Goal: Task Accomplishment & Management: Complete application form

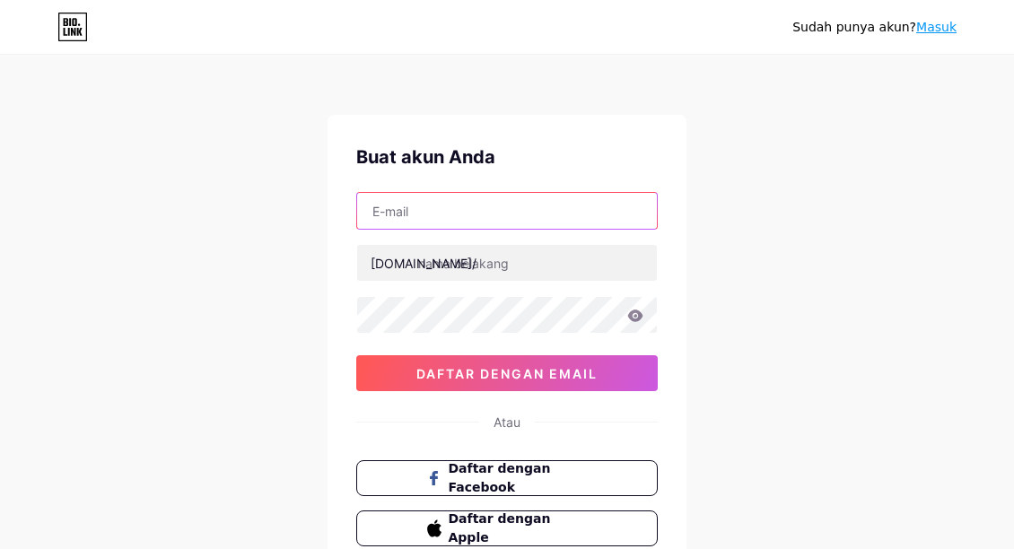
click at [428, 214] on input "text" at bounding box center [507, 211] width 300 height 36
paste input "[EMAIL_ADDRESS][DOMAIN_NAME]"
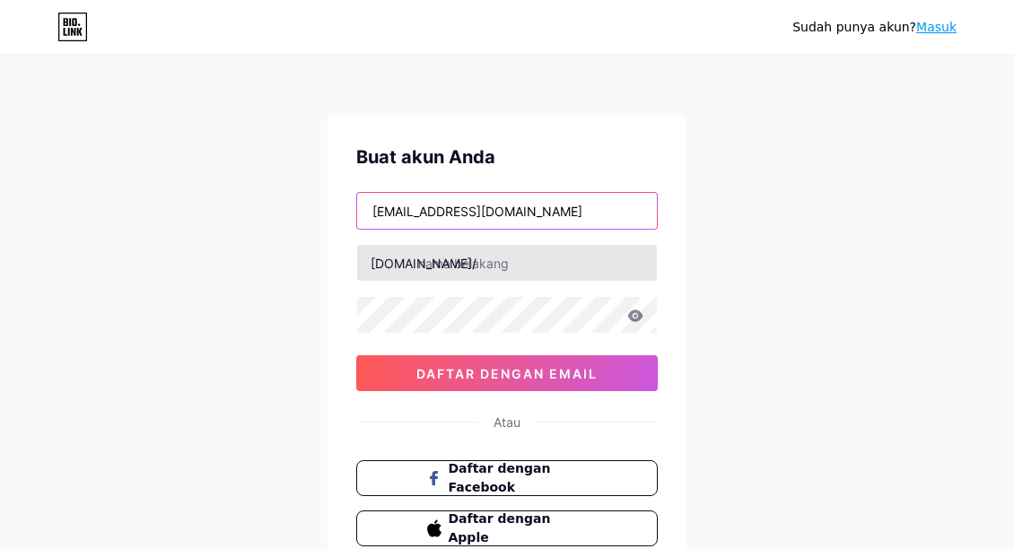
type input "[EMAIL_ADDRESS][DOMAIN_NAME]"
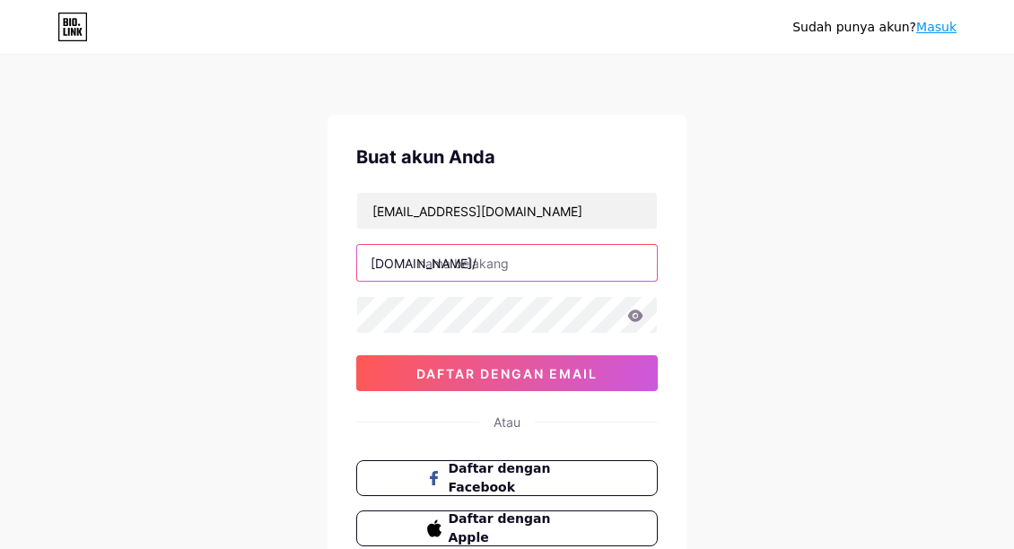
click at [441, 264] on input "text" at bounding box center [507, 263] width 300 height 36
click at [796, 315] on div "Sudah punya akun? Masuk Buat akun Anda [EMAIL_ADDRESS][DOMAIN_NAME] [DOMAIN_NAM…" at bounding box center [507, 343] width 1014 height 687
click at [556, 262] on input "pelangislot_star" at bounding box center [507, 263] width 300 height 36
click at [798, 255] on div "Sudah punya akun? Masuk Buat akun Anda [EMAIL_ADDRESS][DOMAIN_NAME] [DOMAIN_NAM…" at bounding box center [507, 343] width 1014 height 687
click at [521, 269] on input "pelangislot" at bounding box center [507, 263] width 300 height 36
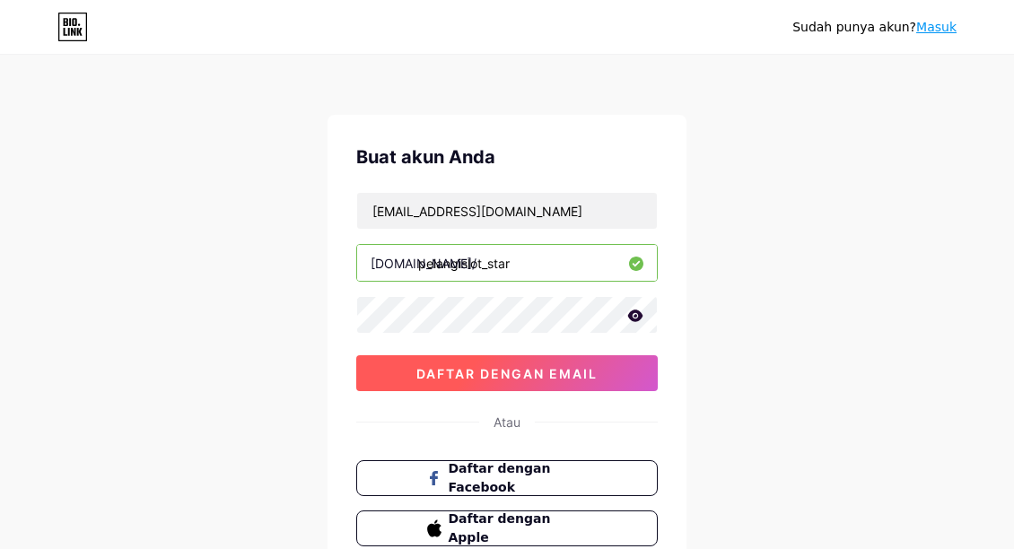
type input "pelangislot_star"
click at [481, 373] on font "daftar dengan email" at bounding box center [506, 373] width 181 height 15
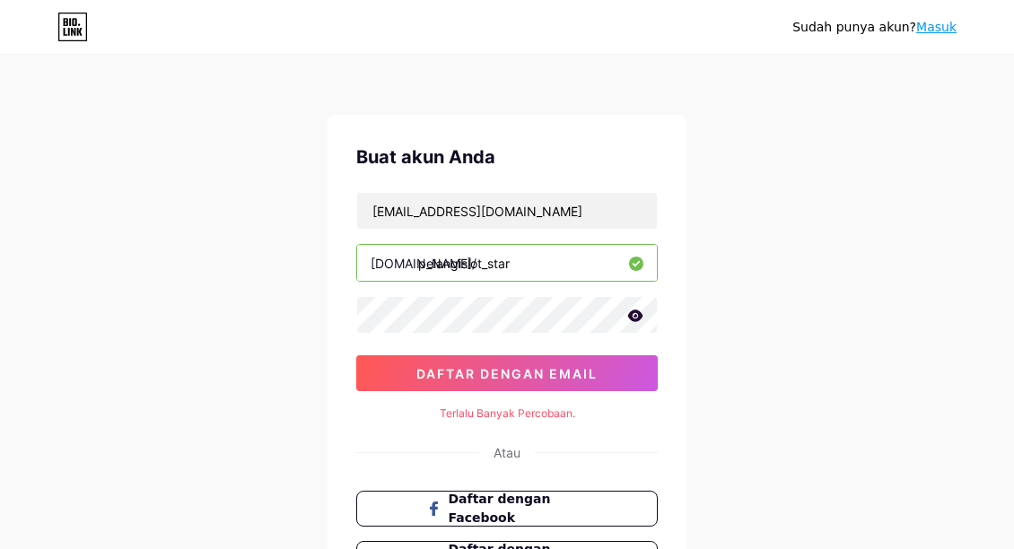
click at [941, 27] on font "Masuk" at bounding box center [936, 27] width 40 height 14
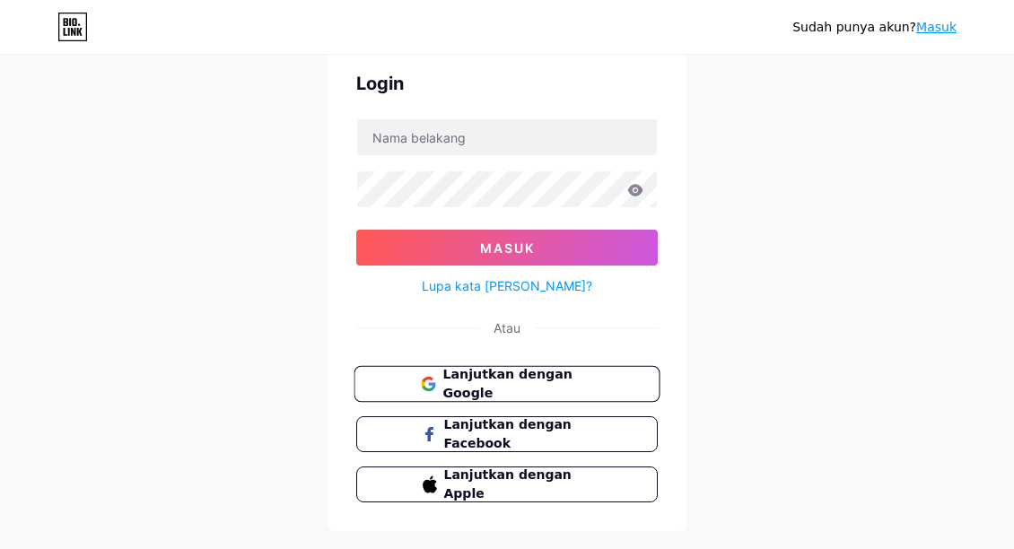
scroll to position [112, 0]
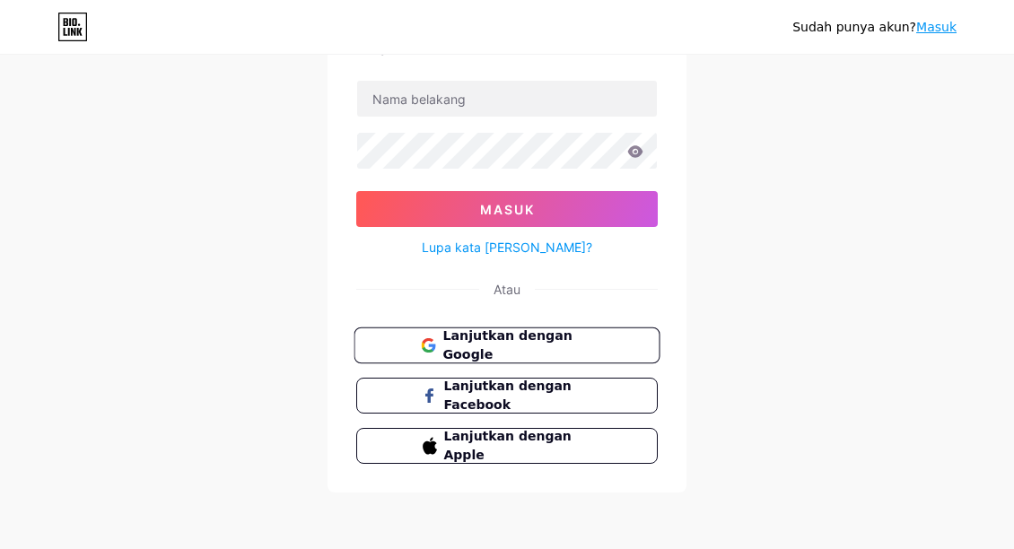
click at [513, 339] on font "Lanjutkan dengan Google" at bounding box center [506, 345] width 129 height 34
